Goal: Task Accomplishment & Management: Manage account settings

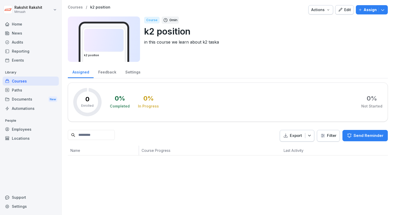
click at [28, 89] on div "Paths" at bounding box center [31, 90] width 56 height 9
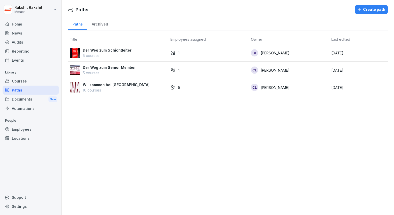
click at [25, 79] on div "Courses" at bounding box center [31, 81] width 56 height 9
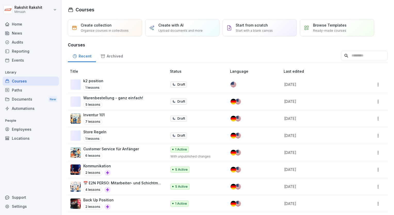
click at [20, 41] on div "Audits" at bounding box center [31, 42] width 56 height 9
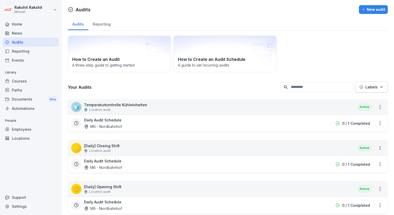
click at [137, 108] on div "Location audit" at bounding box center [115, 110] width 63 height 5
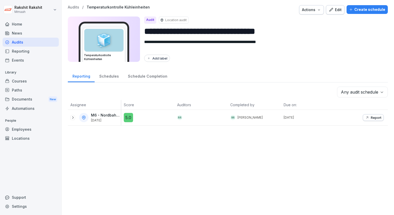
click at [360, 10] on div "Create schedule" at bounding box center [367, 10] width 36 height 6
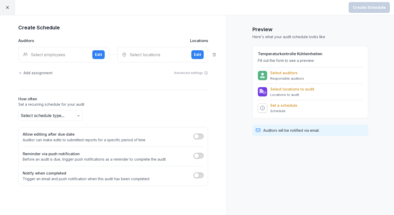
click at [67, 55] on div "Select employees" at bounding box center [55, 55] width 65 height 6
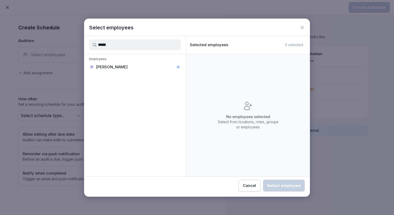
type input "*****"
click at [106, 70] on div "IY Insuk Yoon" at bounding box center [135, 66] width 102 height 9
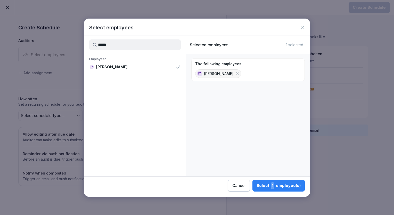
click at [287, 186] on div "Select 1 employee(s)" at bounding box center [279, 185] width 44 height 7
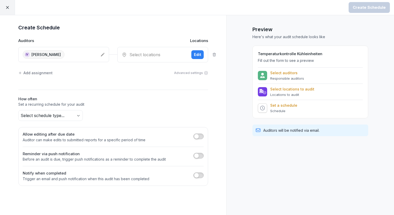
click at [148, 56] on div "Select locations" at bounding box center [154, 55] width 65 height 6
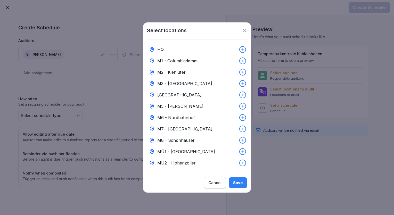
click at [183, 116] on p "M6 - Nordbahnhof" at bounding box center [176, 117] width 38 height 6
click at [238, 185] on div "Save" at bounding box center [238, 183] width 10 height 6
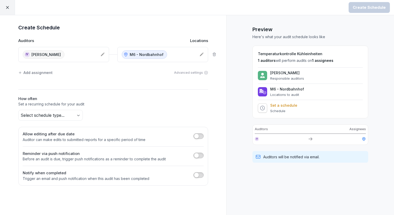
click at [76, 116] on body "Create Schedule Create Schedule Auditors Locations IY Insuk Yoon M6 - Nordbahnh…" at bounding box center [197, 107] width 394 height 215
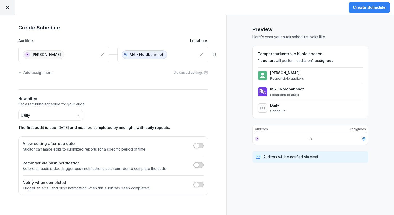
click at [362, 9] on div "Create Schedule" at bounding box center [369, 8] width 33 height 6
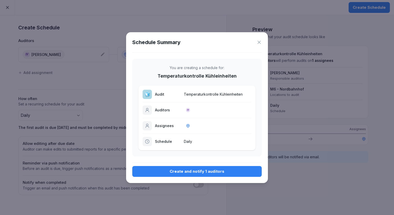
click at [187, 175] on button "Create and notify 1 auditors" at bounding box center [196, 171] width 129 height 11
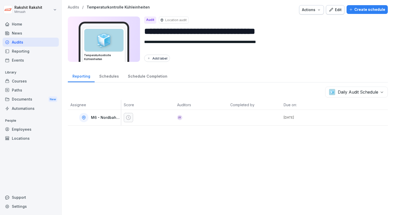
click at [26, 43] on div "Audits" at bounding box center [31, 42] width 56 height 9
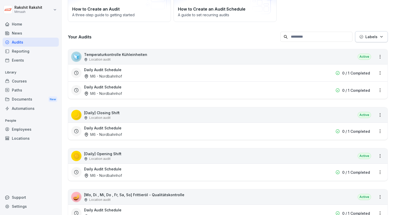
scroll to position [52, 0]
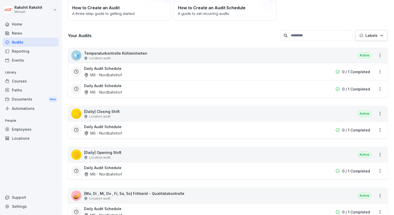
click at [129, 115] on div "🌙 [Daily] Closing Shift Location audit Active" at bounding box center [227, 113] width 319 height 15
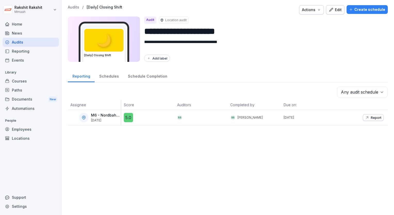
click at [366, 10] on div "Create schedule" at bounding box center [367, 10] width 36 height 6
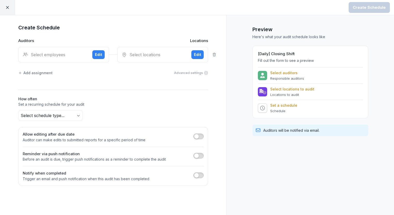
click at [70, 53] on div "Select employees" at bounding box center [55, 55] width 65 height 6
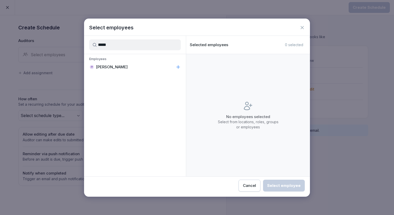
type input "*****"
click at [107, 67] on p "Insuk Yoon" at bounding box center [112, 66] width 32 height 5
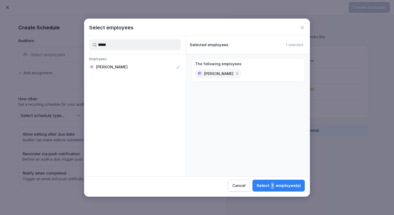
click at [267, 185] on div "Select 1 employee(s)" at bounding box center [279, 185] width 44 height 7
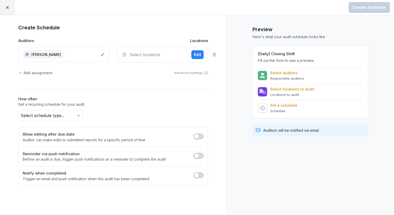
click at [133, 58] on div "Select locations Edit" at bounding box center [162, 54] width 91 height 15
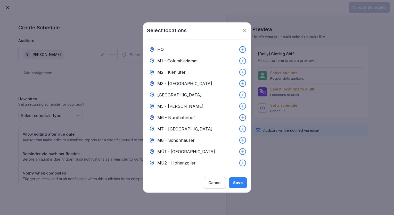
click at [184, 116] on p "M6 - Nordbahnhof" at bounding box center [176, 117] width 38 height 6
click at [234, 185] on div "Save" at bounding box center [238, 183] width 10 height 6
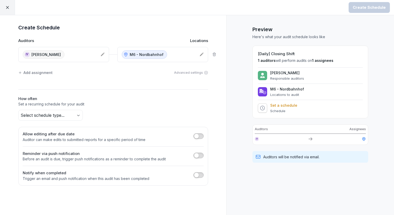
click at [77, 114] on body "Create Schedule Create Schedule Auditors Locations IY Insuk Yoon M6 - Nordbahnh…" at bounding box center [197, 107] width 394 height 215
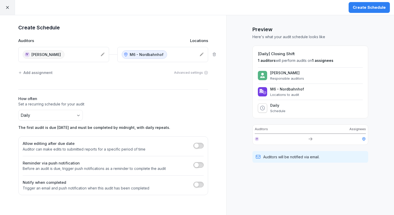
click at [368, 7] on div "Create Schedule" at bounding box center [369, 8] width 33 height 6
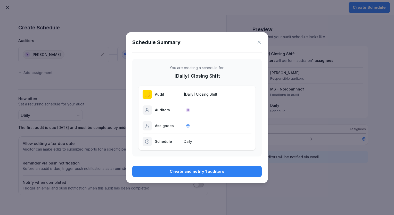
click at [208, 171] on div "Create and notify 1 auditors" at bounding box center [196, 172] width 121 height 6
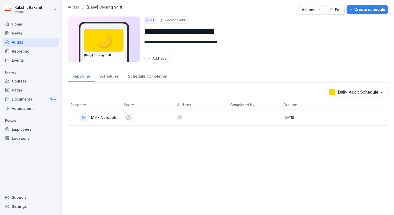
click at [30, 45] on div "Audits" at bounding box center [31, 42] width 56 height 9
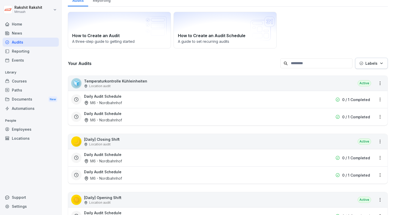
scroll to position [52, 0]
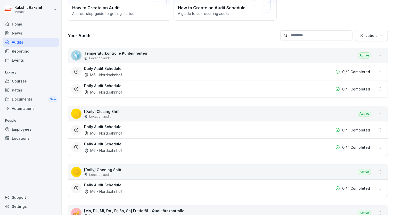
click at [121, 172] on div "☀️ [Daily] Opening Shift Location audit Active" at bounding box center [227, 171] width 319 height 15
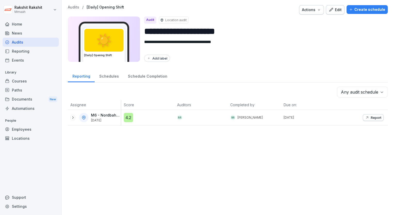
click at [365, 9] on div "Create schedule" at bounding box center [367, 10] width 36 height 6
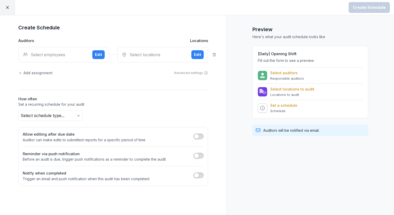
click at [61, 51] on div "Select employees Edit" at bounding box center [63, 54] width 91 height 15
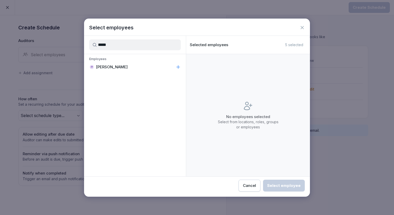
type input "*****"
click at [108, 71] on div "IY Insuk Yoon" at bounding box center [135, 66] width 102 height 9
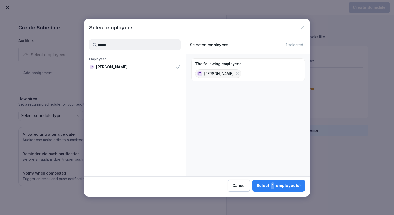
click at [267, 182] on button "Select 1 employee(s)" at bounding box center [278, 186] width 52 height 12
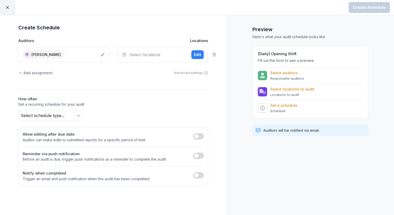
click at [148, 59] on div "Select locations Edit" at bounding box center [162, 54] width 91 height 15
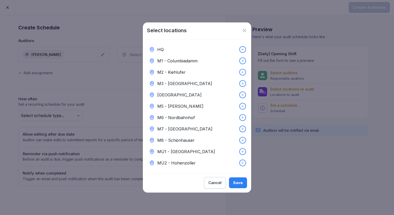
click at [191, 116] on p "M6 - Nordbahnhof" at bounding box center [176, 117] width 38 height 6
click at [242, 183] on div "Save" at bounding box center [238, 183] width 10 height 6
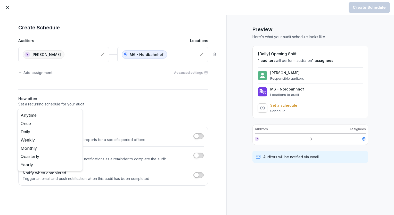
click at [73, 115] on body "Create Schedule Create Schedule Auditors Locations IY Insuk Yoon M6 - Nordbahnh…" at bounding box center [197, 107] width 394 height 215
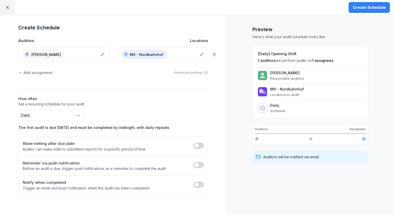
click at [356, 10] on div "Create Schedule" at bounding box center [369, 8] width 33 height 6
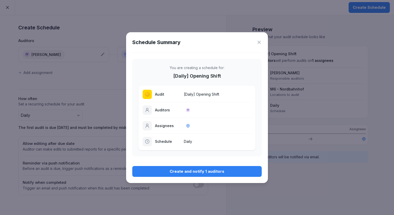
click at [175, 169] on div "Create and notify 1 auditors" at bounding box center [196, 172] width 121 height 6
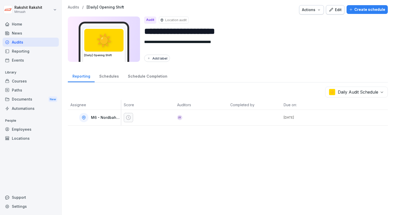
click at [14, 41] on div "Audits" at bounding box center [31, 42] width 56 height 9
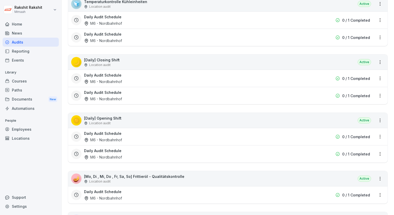
scroll to position [155, 0]
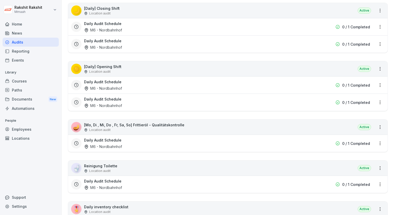
click at [118, 131] on div "Location audit" at bounding box center [134, 130] width 100 height 5
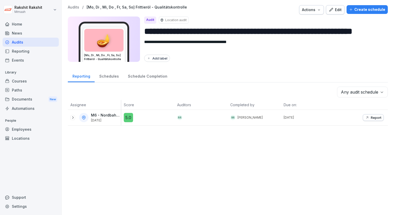
click at [362, 12] on div "Create schedule" at bounding box center [367, 10] width 36 height 6
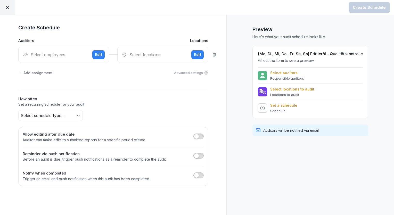
click at [76, 57] on div "Select employees" at bounding box center [55, 55] width 65 height 6
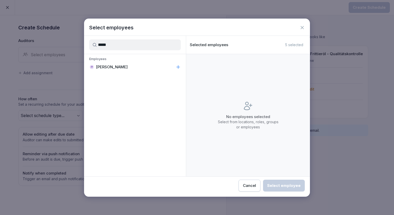
type input "*****"
click at [107, 64] on div "IY Insuk Yoon" at bounding box center [135, 66] width 102 height 9
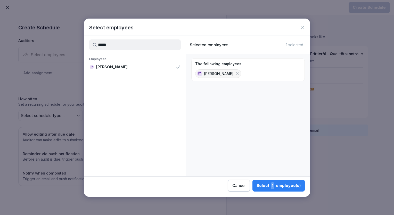
click at [288, 186] on div "Select 1 employee(s)" at bounding box center [279, 185] width 44 height 7
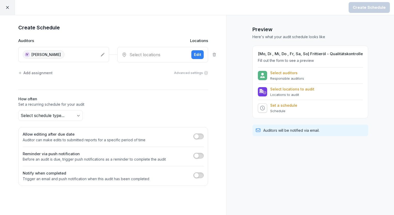
click at [147, 49] on div "Select locations Edit" at bounding box center [162, 54] width 91 height 15
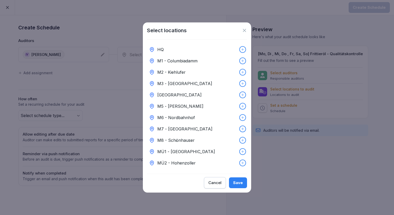
click at [180, 114] on p "M6 - Nordbahnhof" at bounding box center [176, 117] width 38 height 6
click at [241, 188] on button "Save" at bounding box center [238, 182] width 18 height 11
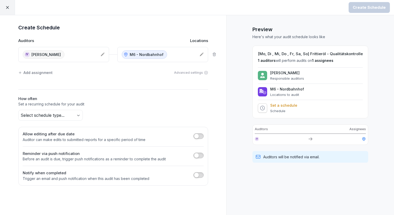
click at [77, 114] on body "Create Schedule Create Schedule Auditors Locations IY Insuk Yoon M6 - Nordbahnh…" at bounding box center [197, 107] width 394 height 215
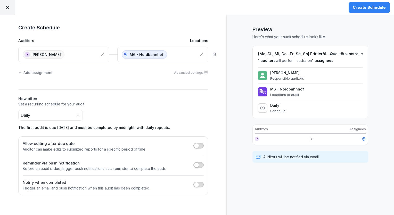
click at [357, 12] on button "Create Schedule" at bounding box center [369, 7] width 41 height 11
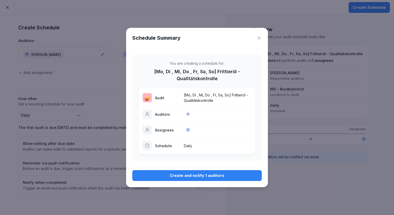
click at [189, 176] on div "Create and notify 1 auditors" at bounding box center [196, 176] width 121 height 6
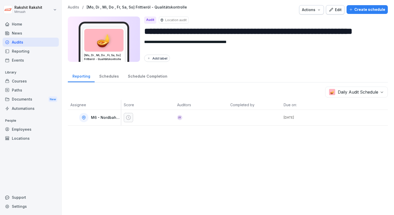
click at [29, 44] on div "Audits" at bounding box center [31, 42] width 56 height 9
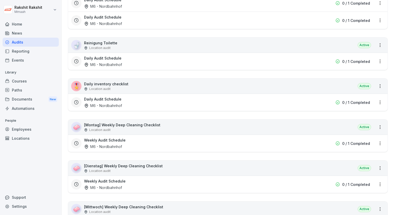
scroll to position [309, 0]
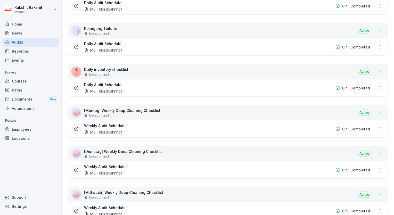
click at [125, 30] on div "🚽 Reinigung Toilette Location audit Active" at bounding box center [227, 30] width 319 height 15
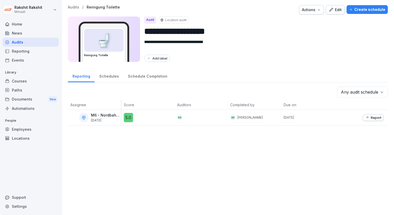
click at [363, 12] on div "Create schedule" at bounding box center [367, 10] width 36 height 6
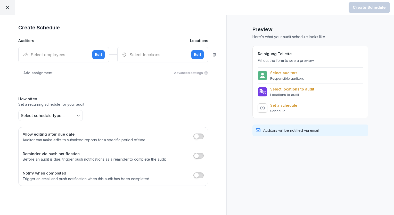
click at [46, 51] on div "Select employees Edit" at bounding box center [63, 54] width 91 height 15
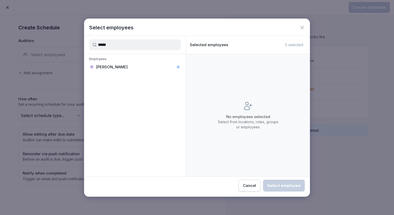
type input "*****"
click at [105, 68] on p "Insuk Yoon" at bounding box center [112, 66] width 32 height 5
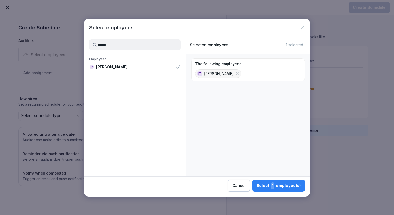
click at [300, 186] on div "Select 1 employee(s)" at bounding box center [279, 185] width 44 height 7
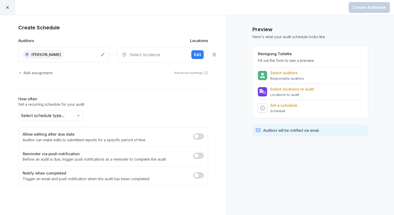
click at [151, 56] on div "Select locations" at bounding box center [154, 55] width 65 height 6
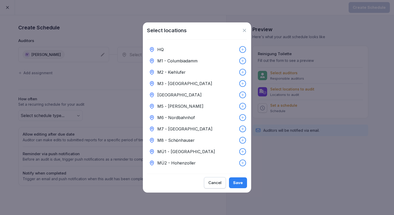
click at [179, 116] on p "M6 - Nordbahnhof" at bounding box center [176, 117] width 38 height 6
click at [237, 185] on div "Save" at bounding box center [238, 183] width 10 height 6
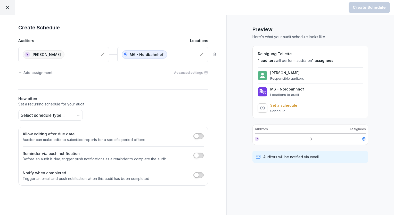
click at [75, 114] on body "Create Schedule Create Schedule Auditors Locations IY Insuk Yoon M6 - Nordbahnh…" at bounding box center [197, 107] width 394 height 215
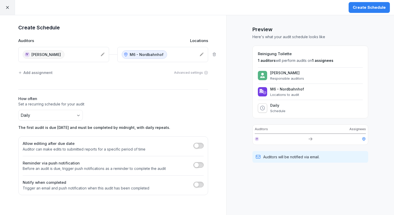
click at [365, 9] on div "Create Schedule" at bounding box center [369, 8] width 33 height 6
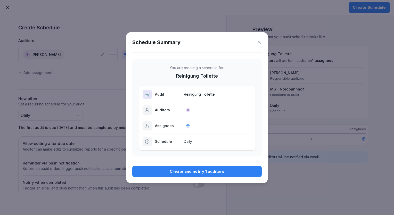
click at [179, 174] on button "Create and notify 1 auditors" at bounding box center [196, 171] width 129 height 11
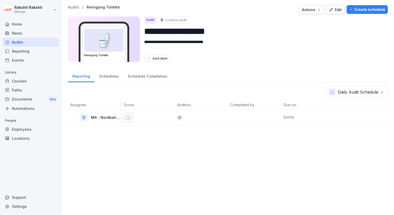
click at [34, 43] on div "Audits" at bounding box center [31, 42] width 56 height 9
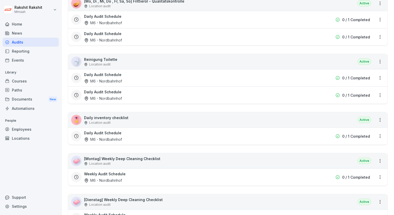
scroll to position [309, 0]
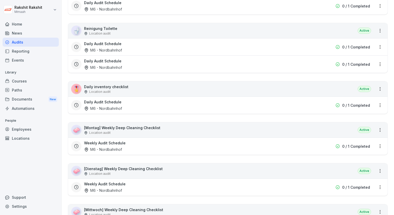
click at [134, 88] on div "🎖️ Daily inventory checklist Location audit Active" at bounding box center [227, 88] width 319 height 15
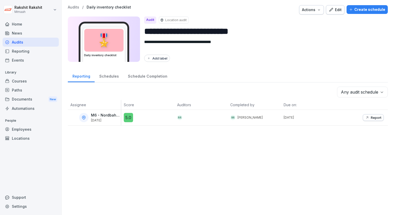
click at [361, 12] on div "Create schedule" at bounding box center [367, 10] width 36 height 6
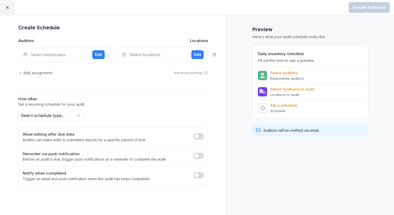
click at [78, 55] on div "Select employees" at bounding box center [55, 55] width 65 height 6
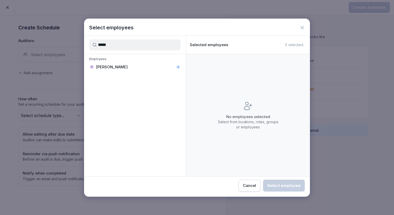
type input "*****"
click at [108, 63] on div "IY Insuk Yoon" at bounding box center [135, 66] width 102 height 9
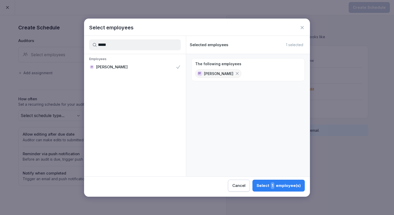
click at [271, 181] on button "Select 1 employee(s)" at bounding box center [278, 186] width 52 height 12
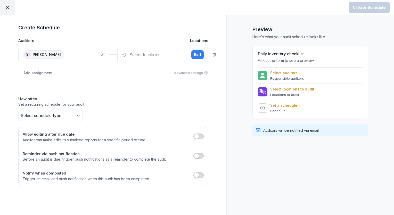
click at [142, 58] on div "Select locations Edit" at bounding box center [162, 54] width 91 height 15
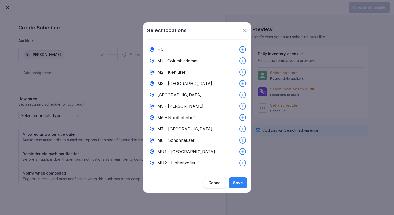
click at [183, 115] on p "M6 - Nordbahnhof" at bounding box center [176, 117] width 38 height 6
click at [237, 186] on div "Save" at bounding box center [238, 183] width 10 height 6
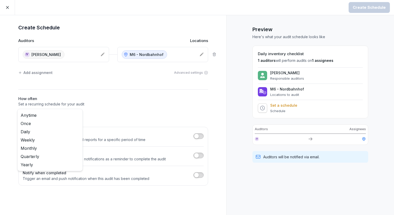
click at [45, 115] on body "Create Schedule Create Schedule Auditors Locations IY Insuk Yoon M6 - Nordbahnh…" at bounding box center [197, 107] width 394 height 215
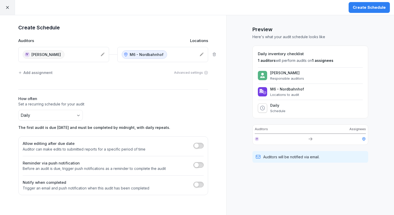
click at [361, 9] on div "Create Schedule" at bounding box center [369, 8] width 33 height 6
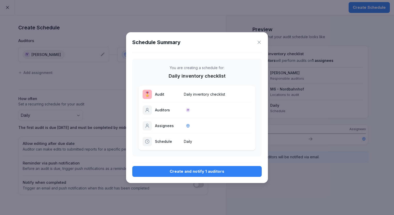
click at [167, 167] on button "Create and notify 1 auditors" at bounding box center [196, 171] width 129 height 11
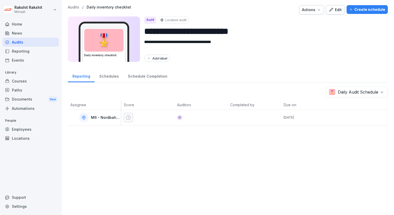
click at [24, 41] on div "Audits" at bounding box center [31, 42] width 56 height 9
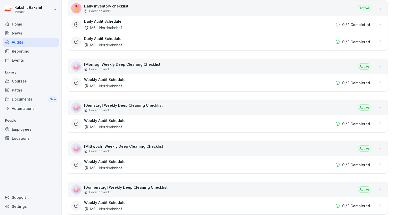
scroll to position [412, 0]
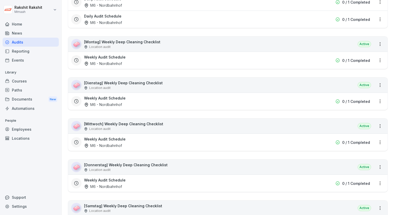
click at [147, 43] on p "[Montag] Weekly Deep Cleaning Checklist" at bounding box center [122, 41] width 76 height 5
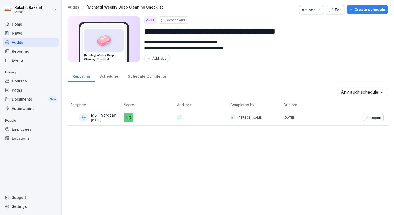
click at [370, 10] on div "Create schedule" at bounding box center [367, 10] width 36 height 6
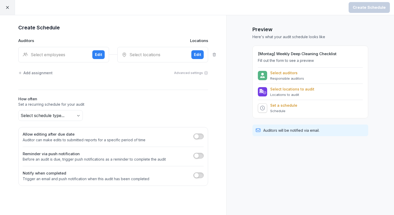
click at [80, 57] on div "Select employees" at bounding box center [55, 55] width 65 height 6
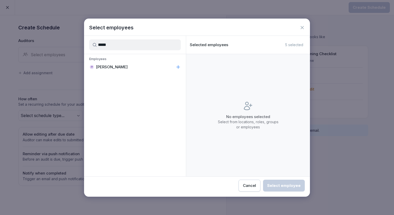
type input "*****"
click at [123, 68] on div "IY Insuk Yoon" at bounding box center [135, 66] width 102 height 9
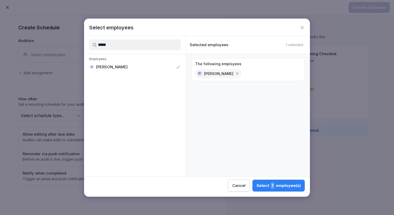
click at [260, 190] on button "Select 1 employee(s)" at bounding box center [278, 186] width 52 height 12
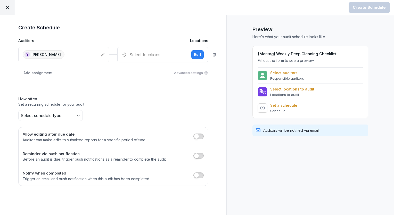
click at [139, 57] on div "Select locations" at bounding box center [154, 55] width 65 height 6
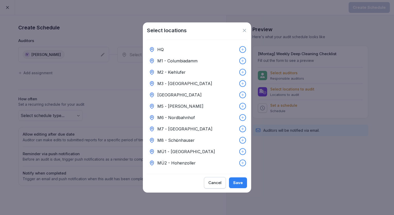
click at [178, 112] on div "M6 - Nordbahnhof" at bounding box center [197, 117] width 100 height 11
click at [234, 185] on div "Save" at bounding box center [238, 183] width 10 height 6
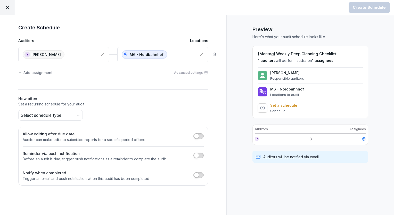
click at [78, 116] on body "Create Schedule Create Schedule Auditors Locations IY Insuk Yoon M6 - Nordbahnh…" at bounding box center [197, 107] width 394 height 215
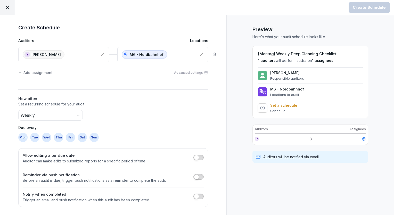
click at [25, 135] on div "Mon" at bounding box center [22, 137] width 9 height 9
click at [360, 12] on button "Create Schedule" at bounding box center [369, 7] width 41 height 11
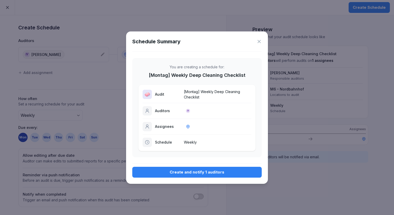
click at [217, 172] on div "Create and notify 1 auditors" at bounding box center [196, 172] width 121 height 6
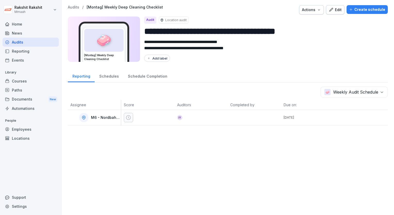
click at [19, 43] on div "Audits" at bounding box center [31, 42] width 56 height 9
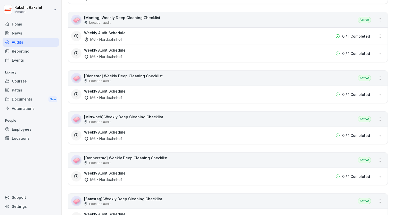
scroll to position [438, 0]
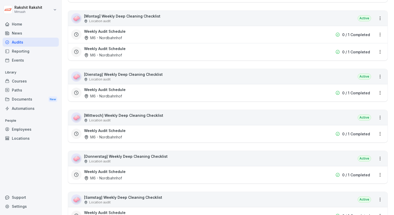
click at [119, 79] on div "Location audit" at bounding box center [123, 79] width 79 height 5
click at [120, 78] on div "Location audit" at bounding box center [123, 79] width 79 height 5
click at [145, 75] on p "[Dienstag] Weekly Deep Cleaning Checklist" at bounding box center [123, 74] width 79 height 5
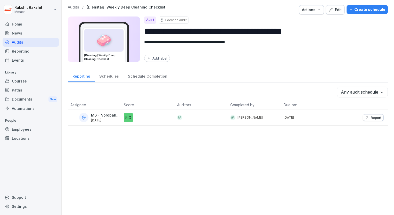
click at [365, 8] on div "Create schedule" at bounding box center [367, 10] width 36 height 6
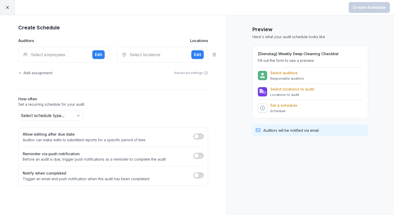
click at [57, 56] on div "Select employees" at bounding box center [55, 55] width 65 height 6
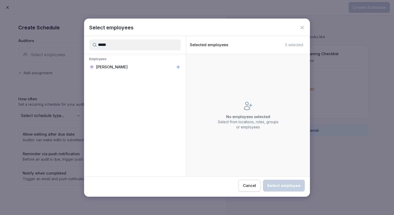
type input "*****"
click at [108, 65] on p "Insuk Yoon" at bounding box center [112, 66] width 32 height 5
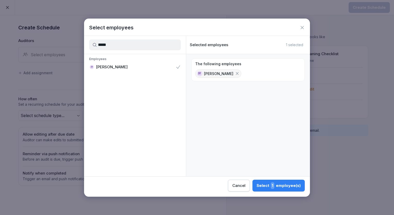
click at [262, 185] on div "Select 1 employee(s)" at bounding box center [279, 185] width 44 height 7
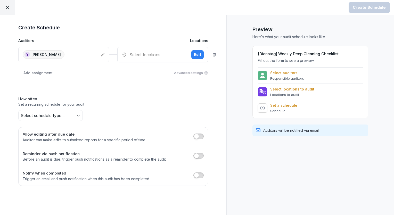
click at [143, 52] on div "Select locations" at bounding box center [154, 55] width 65 height 6
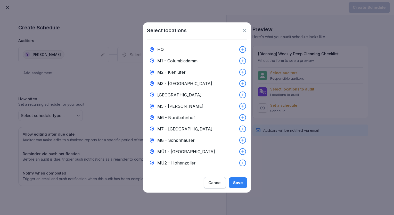
click at [180, 117] on p "M6 - Nordbahnhof" at bounding box center [176, 117] width 38 height 6
click at [235, 184] on div "Save" at bounding box center [238, 183] width 10 height 6
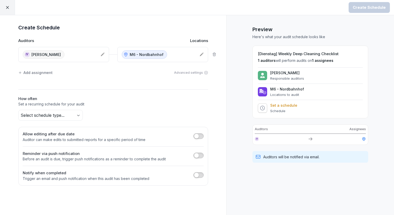
click at [80, 114] on body "Create Schedule Create Schedule Auditors Locations IY Insuk Yoon M6 - Nordbahnh…" at bounding box center [197, 107] width 394 height 215
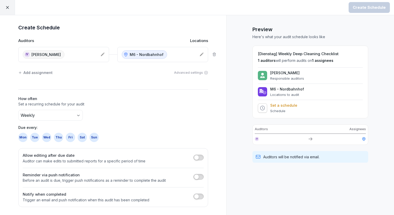
click at [36, 137] on div "Tue" at bounding box center [34, 137] width 9 height 9
click at [363, 13] on div "Create Schedule" at bounding box center [368, 7] width 49 height 15
click at [363, 9] on div "Create Schedule" at bounding box center [369, 8] width 33 height 6
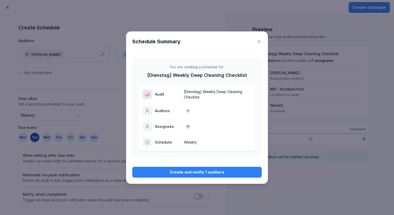
click at [217, 171] on div "Create and notify 1 auditors" at bounding box center [196, 172] width 121 height 6
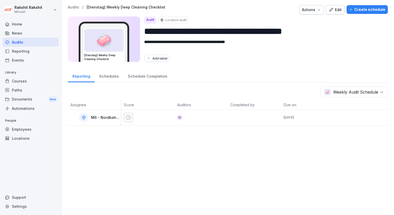
click at [86, 100] on th "Assignee" at bounding box center [94, 105] width 53 height 10
click at [17, 41] on div "Audits" at bounding box center [31, 42] width 56 height 9
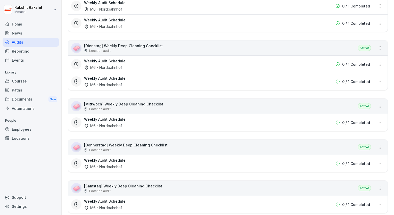
scroll to position [516, 0]
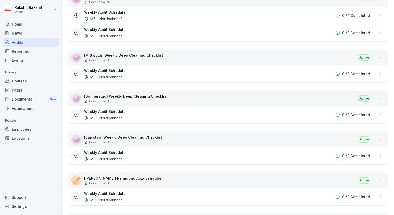
click at [117, 55] on p "[Mittwoch] Weekly Deep Cleaning Checklist" at bounding box center [123, 55] width 79 height 5
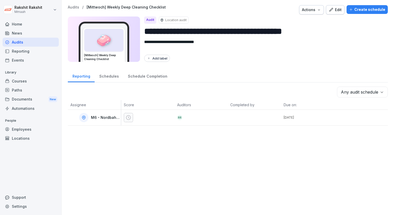
click at [358, 9] on div "Create schedule" at bounding box center [367, 10] width 36 height 6
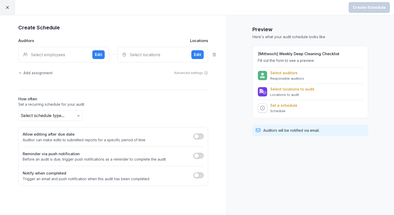
click at [47, 52] on div "Select employees" at bounding box center [55, 55] width 65 height 6
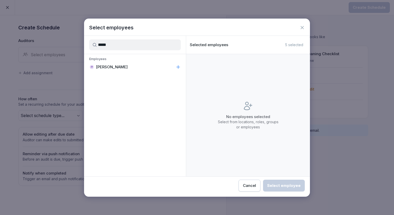
type input "*****"
click at [128, 69] on div "IY Insuk Yoon" at bounding box center [135, 66] width 102 height 9
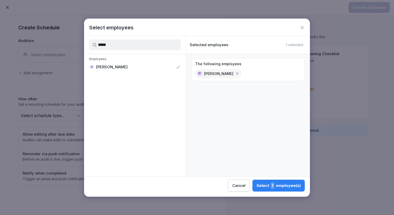
click at [284, 188] on div "Select 1 employee(s)" at bounding box center [279, 185] width 44 height 7
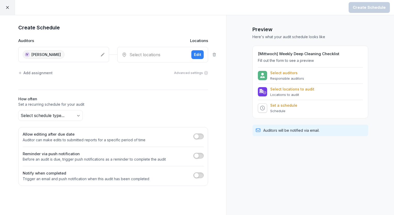
click at [139, 52] on div "Select locations" at bounding box center [154, 55] width 65 height 6
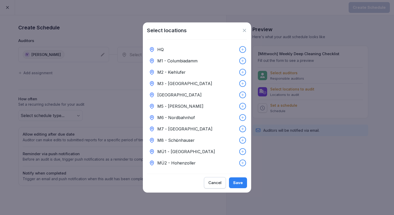
click at [185, 117] on p "M6 - Nordbahnhof" at bounding box center [176, 117] width 38 height 6
click at [238, 186] on div "Save" at bounding box center [238, 183] width 10 height 6
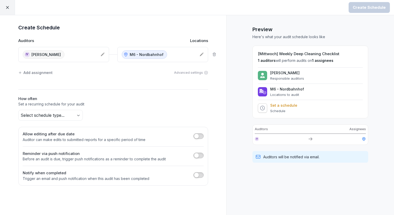
click at [73, 115] on body "Create Schedule Create Schedule Auditors Locations IY Insuk Yoon M6 - Nordbahnh…" at bounding box center [197, 107] width 394 height 215
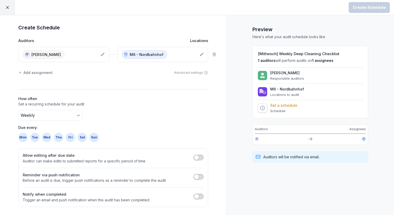
click at [48, 137] on div "Wed" at bounding box center [46, 137] width 9 height 9
click at [364, 11] on button "Create Schedule" at bounding box center [369, 7] width 41 height 11
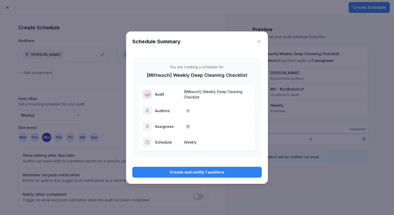
click at [195, 174] on div "Create and notify 1 auditors" at bounding box center [196, 172] width 121 height 6
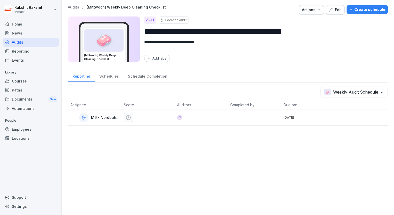
click at [10, 39] on div "Audits" at bounding box center [31, 42] width 56 height 9
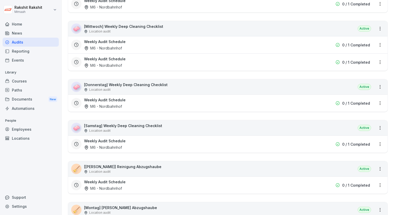
scroll to position [541, 0]
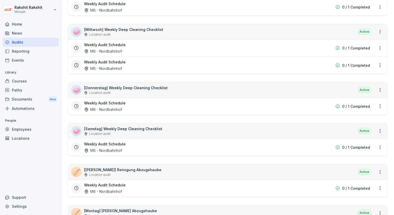
click at [122, 90] on div "Location audit" at bounding box center [126, 92] width 84 height 5
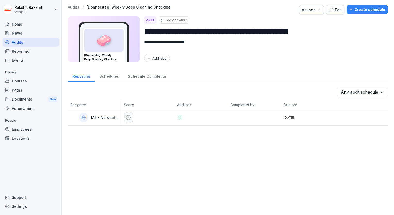
click at [356, 13] on button "Create schedule" at bounding box center [366, 9] width 41 height 9
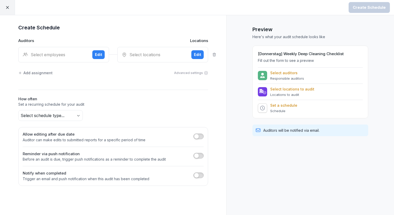
click at [70, 53] on div "Select employees" at bounding box center [55, 55] width 65 height 6
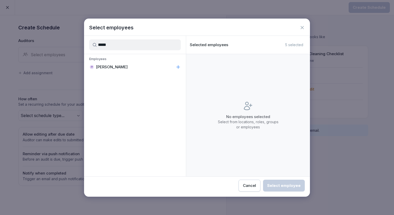
type input "*****"
click at [98, 65] on p "Insuk Yoon" at bounding box center [112, 66] width 32 height 5
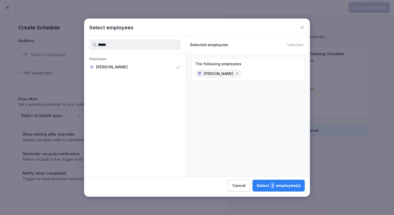
click at [273, 183] on span "1" at bounding box center [273, 185] width 4 height 7
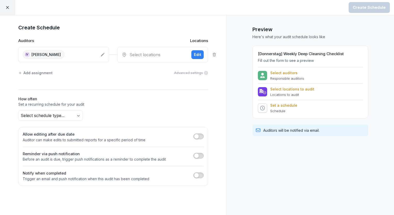
click at [140, 53] on div "Select locations" at bounding box center [154, 55] width 65 height 6
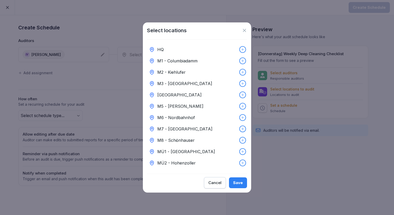
click at [180, 117] on p "M6 - Nordbahnhof" at bounding box center [176, 117] width 38 height 6
click at [234, 185] on div "Save" at bounding box center [238, 183] width 10 height 6
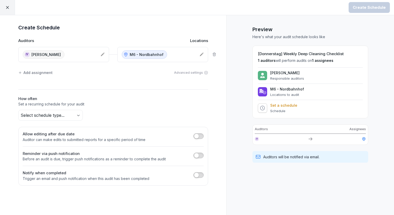
click at [76, 113] on body "Create Schedule Create Schedule Auditors Locations IY Insuk Yoon M6 - Nordbahnh…" at bounding box center [197, 107] width 394 height 215
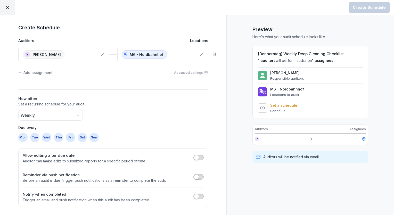
click at [59, 139] on div "Thu" at bounding box center [58, 137] width 9 height 9
click at [364, 8] on div "Create Schedule" at bounding box center [369, 8] width 33 height 6
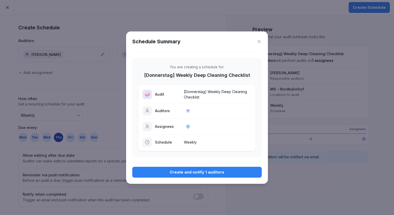
click at [203, 170] on div "Create and notify 1 auditors" at bounding box center [196, 172] width 121 height 6
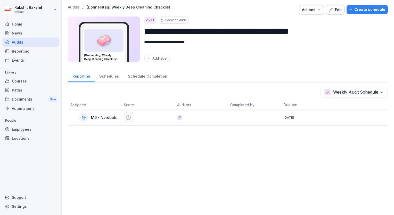
click at [30, 41] on div "Audits" at bounding box center [31, 42] width 56 height 9
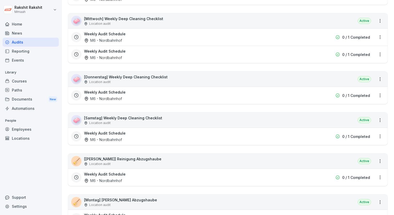
scroll to position [541, 0]
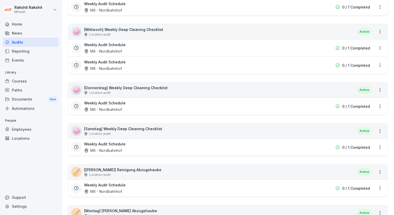
click at [125, 131] on div "Location audit" at bounding box center [123, 133] width 78 height 5
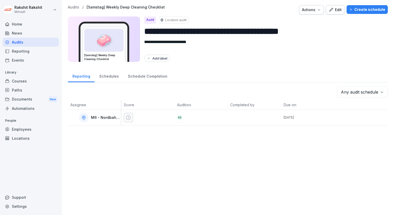
click at [370, 9] on div "Create schedule" at bounding box center [367, 10] width 36 height 6
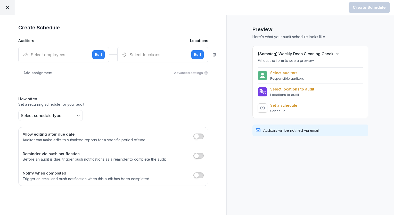
click at [50, 57] on div "Select employees Edit" at bounding box center [63, 54] width 91 height 15
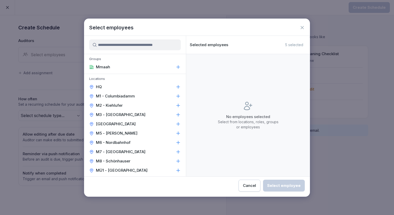
click at [114, 141] on p "M6 - Nordbahnhof" at bounding box center [113, 142] width 35 height 5
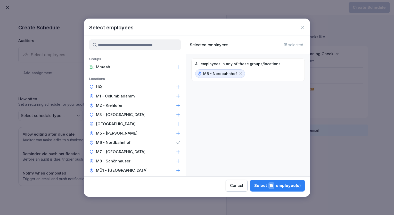
click at [262, 182] on button "Select 15 employee(s)" at bounding box center [277, 186] width 55 height 12
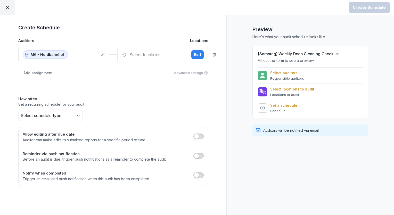
click at [136, 57] on div "Select locations Edit" at bounding box center [162, 54] width 91 height 15
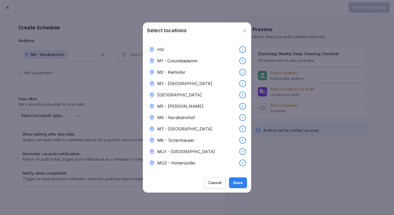
click at [185, 116] on p "M6 - Nordbahnhof" at bounding box center [176, 117] width 38 height 6
click at [232, 185] on button "Save" at bounding box center [238, 182] width 18 height 11
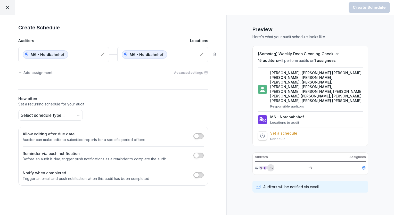
click at [51, 115] on body "Create Schedule Create Schedule Auditors Locations M6 - Nordbahnhof M6 - Nordba…" at bounding box center [197, 107] width 394 height 215
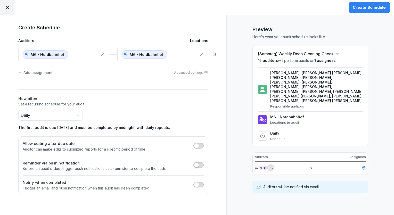
click at [56, 118] on body "Create Schedule Create Schedule Auditors Locations M6 - Nordbahnhof M6 - Nordba…" at bounding box center [197, 107] width 394 height 215
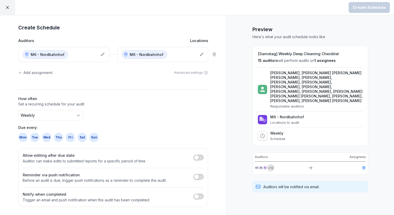
click at [80, 138] on div "Sat" at bounding box center [82, 137] width 9 height 9
click at [355, 11] on button "Create Schedule" at bounding box center [369, 7] width 41 height 11
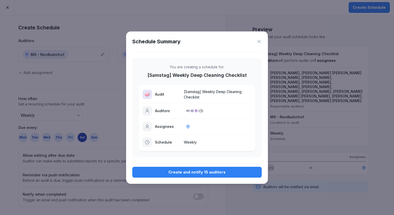
click at [217, 169] on button "Create and notify 15 auditors" at bounding box center [196, 172] width 129 height 11
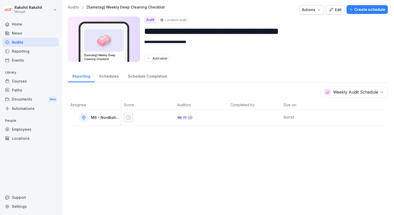
click at [29, 43] on div "Audits" at bounding box center [31, 42] width 56 height 9
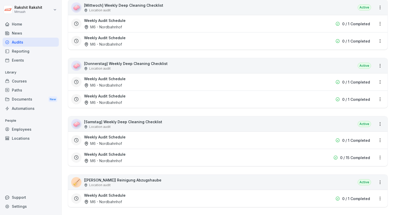
scroll to position [645, 0]
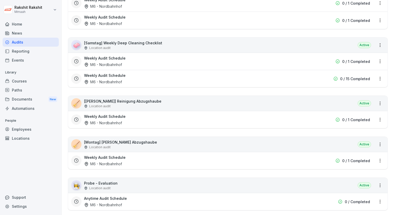
click at [122, 104] on div "Location audit" at bounding box center [122, 106] width 77 height 5
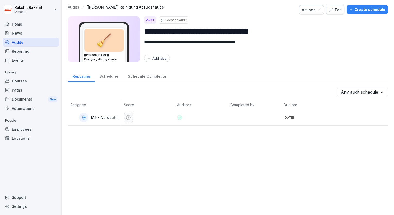
click at [353, 7] on div "Create schedule" at bounding box center [367, 10] width 36 height 6
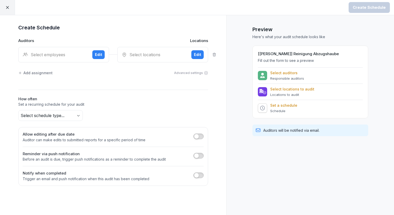
click at [50, 56] on div "Select employees" at bounding box center [55, 55] width 65 height 6
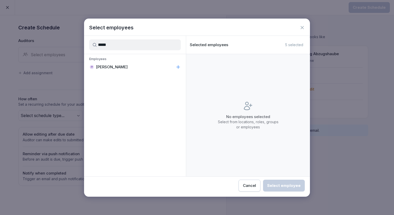
type input "*****"
click at [110, 67] on p "Insuk Yoon" at bounding box center [112, 66] width 32 height 5
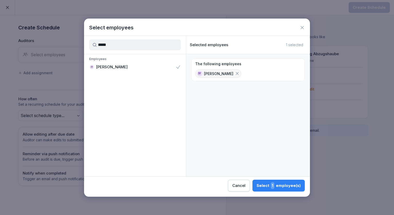
click at [269, 189] on button "Select 1 employee(s)" at bounding box center [278, 186] width 52 height 12
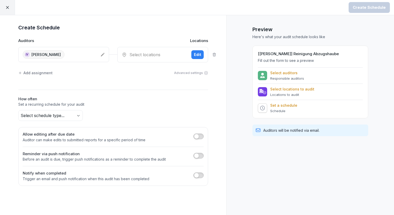
click at [142, 53] on div "Select locations" at bounding box center [154, 55] width 65 height 6
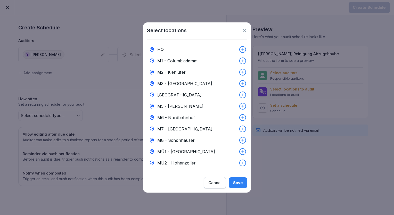
click at [182, 114] on p "M6 - Nordbahnhof" at bounding box center [176, 117] width 38 height 6
click at [244, 184] on button "Save" at bounding box center [238, 182] width 18 height 11
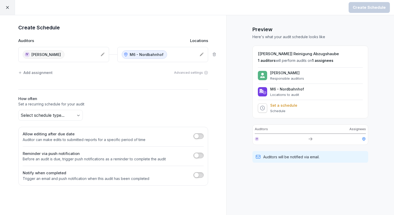
click at [77, 115] on body "Create Schedule Create Schedule Auditors Locations IY Insuk Yoon M6 - Nordbahnh…" at bounding box center [197, 107] width 394 height 215
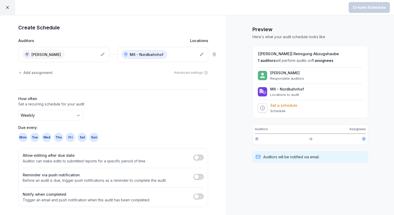
click at [97, 136] on div "Sun" at bounding box center [93, 137] width 9 height 9
click at [361, 6] on div "Create Schedule" at bounding box center [369, 8] width 33 height 6
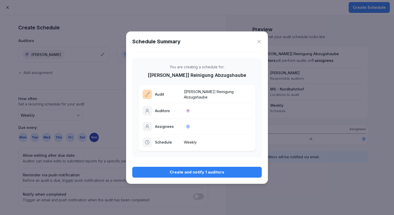
click at [225, 169] on div "Create and notify 1 auditors" at bounding box center [196, 172] width 121 height 6
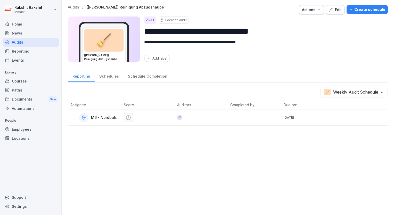
click at [18, 44] on div "Audits" at bounding box center [31, 42] width 56 height 9
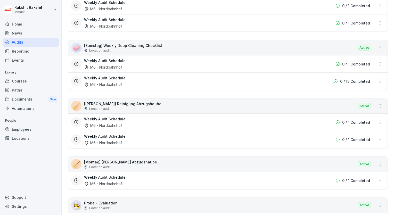
scroll to position [722, 0]
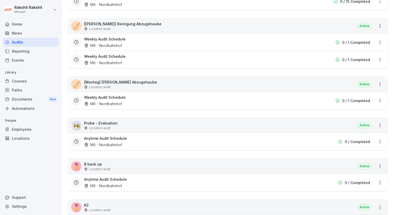
click at [117, 81] on p "[Montag] Platten Abzugshaube" at bounding box center [120, 81] width 73 height 5
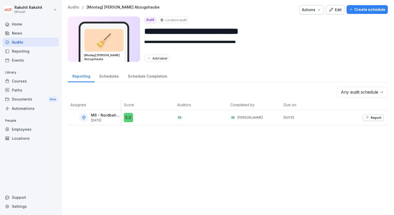
click at [354, 12] on div "Create schedule" at bounding box center [367, 10] width 36 height 6
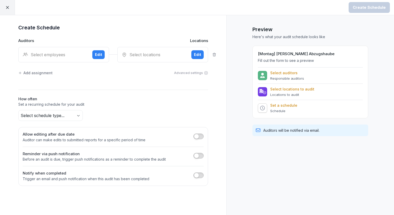
click at [54, 57] on div "Select employees" at bounding box center [55, 55] width 65 height 6
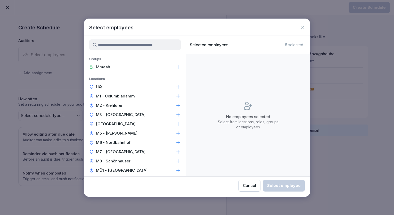
click at [125, 144] on p "M6 - Nordbahnhof" at bounding box center [113, 142] width 35 height 5
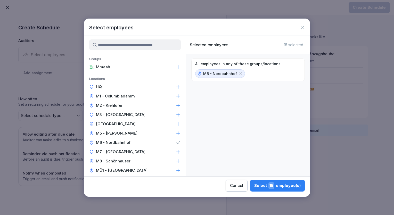
click at [239, 75] on icon at bounding box center [240, 73] width 5 height 5
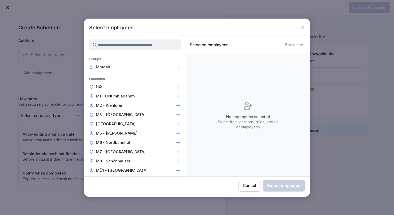
click at [128, 46] on input at bounding box center [135, 44] width 92 height 11
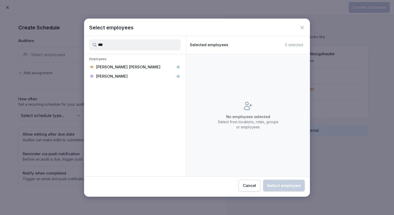
type input "***"
click at [112, 74] on p "Insuk Yoon" at bounding box center [112, 76] width 32 height 5
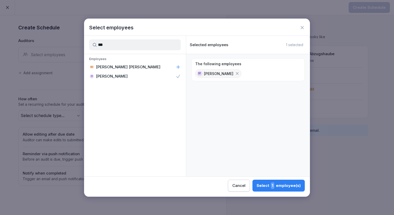
click at [287, 188] on div "Select 1 employee(s)" at bounding box center [279, 185] width 44 height 7
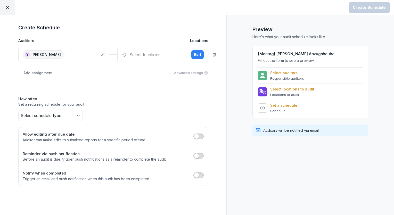
click at [129, 54] on div "Select locations" at bounding box center [154, 55] width 65 height 6
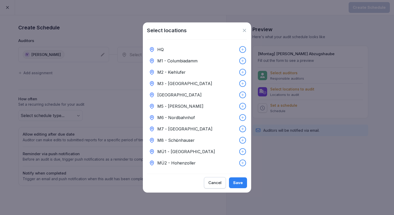
click at [178, 114] on p "M6 - Nordbahnhof" at bounding box center [176, 117] width 38 height 6
click at [242, 183] on div "Save" at bounding box center [238, 183] width 10 height 6
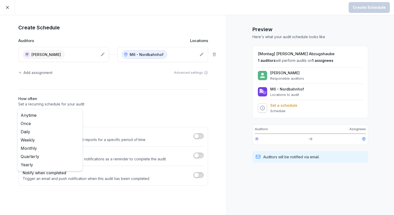
click at [69, 113] on body "Create Schedule Create Schedule Auditors Locations IY Insuk Yoon M6 - Nordbahnh…" at bounding box center [197, 107] width 394 height 215
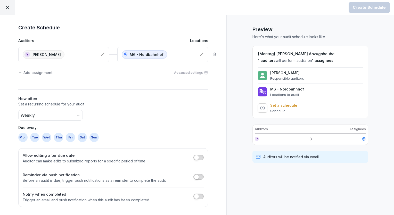
click at [26, 137] on div "Mon" at bounding box center [22, 137] width 9 height 9
click at [366, 6] on div "Create Schedule" at bounding box center [369, 8] width 33 height 6
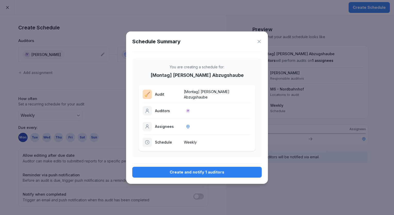
click at [178, 169] on div "Create and notify 1 auditors" at bounding box center [196, 172] width 121 height 6
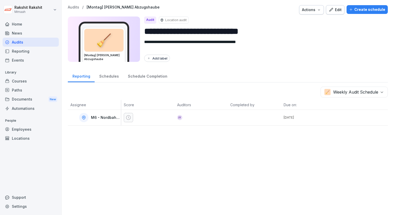
click at [24, 42] on div "Audits" at bounding box center [31, 42] width 56 height 9
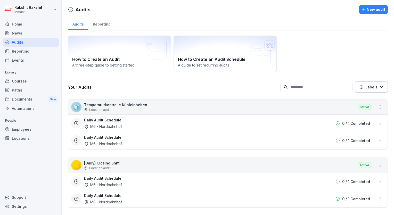
click at [35, 41] on div "Audits" at bounding box center [31, 42] width 56 height 9
